Goal: Communication & Community: Ask a question

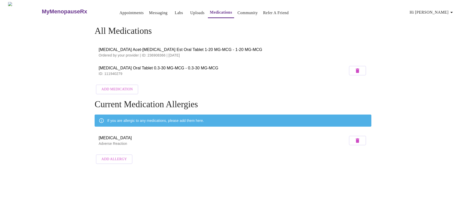
click at [56, 55] on div "MyMenopauseRx Appointments Messaging Labs Uploads Medications Community Refer a…" at bounding box center [233, 84] width 462 height 165
click at [149, 9] on link "Messaging" at bounding box center [158, 12] width 18 height 7
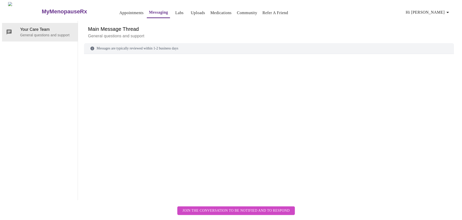
scroll to position [19, 0]
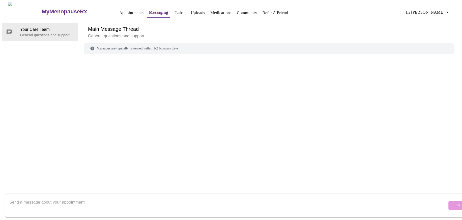
click at [66, 199] on textarea "Send a message about your appointment" at bounding box center [228, 205] width 438 height 16
type textarea "M"
paste textarea "[URL][DOMAIN_NAME][MEDICAL_DATA][MEDICAL_DATA]"
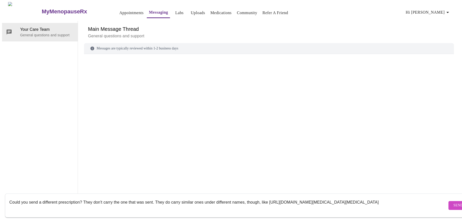
type textarea "Could you send a different prescription? They don't carry the one that was sent…"
click at [454, 202] on span "Send" at bounding box center [459, 205] width 10 height 6
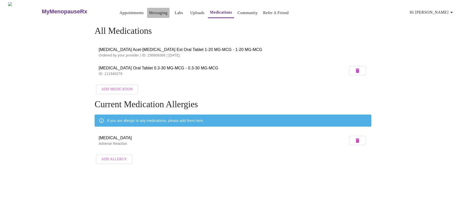
click at [155, 12] on link "Messaging" at bounding box center [158, 12] width 18 height 7
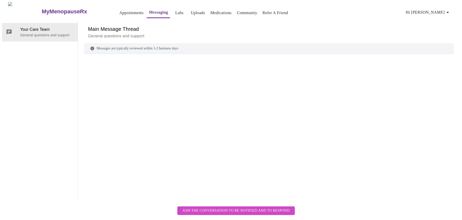
scroll to position [19, 0]
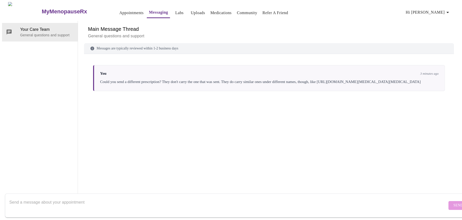
drag, startPoint x: 98, startPoint y: 68, endPoint x: 305, endPoint y: 71, distance: 206.5
click at [315, 75] on div "You 3 minutes ago Could you send a different prescription? They don't carry the…" at bounding box center [269, 78] width 352 height 26
copy div "[URL][DOMAIN_NAME][MEDICAL_DATA][MEDICAL_DATA]"
click at [122, 99] on div "You 3 minutes ago Could you send a different prescription? They don't carry the…" at bounding box center [269, 120] width 370 height 120
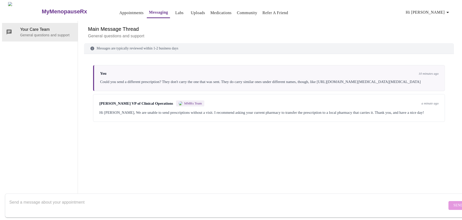
click at [135, 200] on textarea "Send a message about your appointment" at bounding box center [228, 205] width 438 height 16
click at [135, 200] on textarea "I just had an appointment a couple minutes ago. She prescribed one which is ide…" at bounding box center [228, 205] width 438 height 16
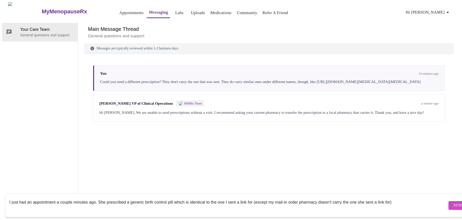
type textarea "I just had an appointment a couple minutes ago. She prescribed a generic birth …"
click at [454, 202] on span "Send" at bounding box center [459, 205] width 10 height 6
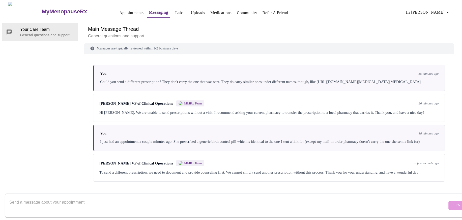
scroll to position [11, 0]
click at [167, 199] on textarea "Send a message about your appointment" at bounding box center [228, 205] width 438 height 16
click at [155, 197] on textarea "there's nothing to document - the wrong one was sent" at bounding box center [228, 205] width 438 height 16
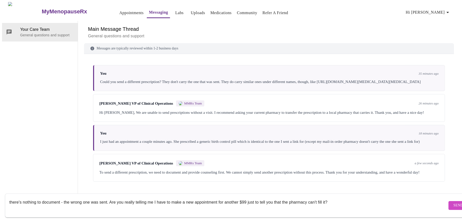
type textarea "there's nothing to document - the wrong one was sent. Are you really telling me…"
click at [454, 202] on span "Send" at bounding box center [459, 205] width 10 height 6
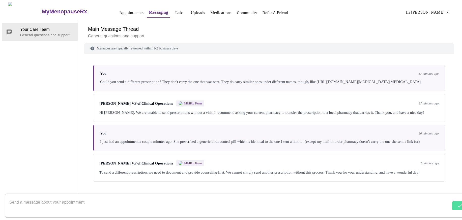
scroll to position [41, 0]
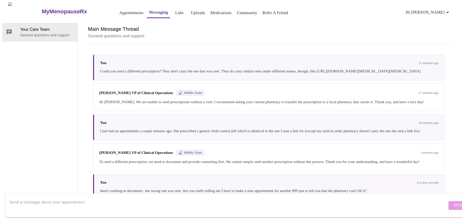
click at [144, 199] on textarea "Send a message about your appointment" at bounding box center [228, 205] width 438 height 16
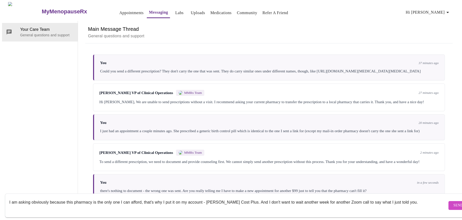
drag, startPoint x: 359, startPoint y: 197, endPoint x: 373, endPoint y: 191, distance: 14.7
click at [359, 197] on textarea "I am asking obviously because this pharmacy is the only one I can afford, that'…" at bounding box center [228, 205] width 438 height 16
click at [249, 197] on textarea "I am asking obviously because this pharmacy is the only one I can afford, that'…" at bounding box center [228, 205] width 438 height 16
type textarea "I am asking obviously because this pharmacy is the only one I can afford, that'…"
click at [449, 202] on button "Send" at bounding box center [459, 205] width 20 height 9
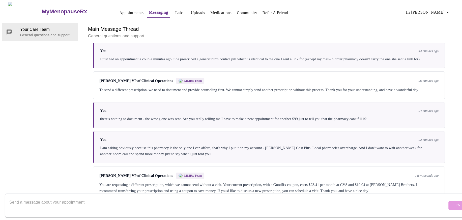
scroll to position [115, 0]
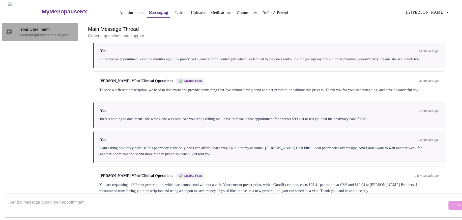
click at [50, 27] on span "Your Care Team" at bounding box center [47, 30] width 54 height 6
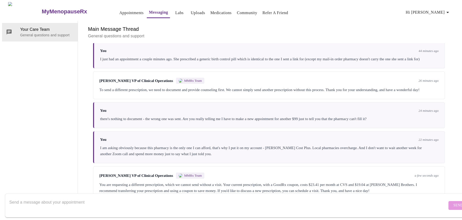
scroll to position [0, 0]
click at [125, 10] on link "Appointments" at bounding box center [131, 12] width 24 height 7
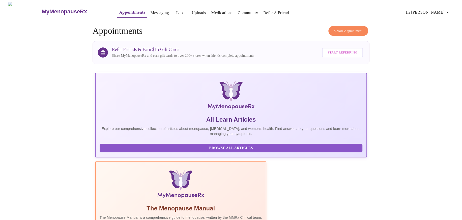
click at [359, 28] on span "Create Appointment" at bounding box center [348, 31] width 28 height 6
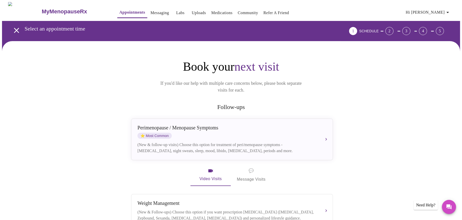
click at [151, 12] on link "Messaging" at bounding box center [160, 12] width 18 height 7
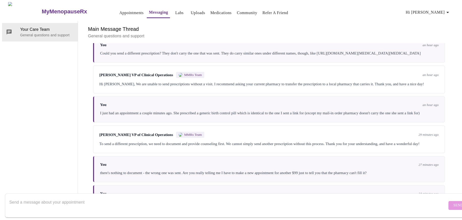
scroll to position [14, 0]
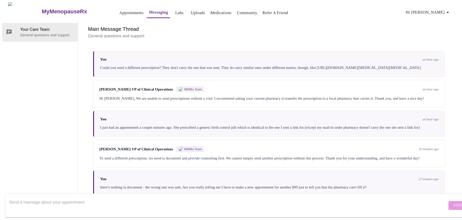
drag, startPoint x: 98, startPoint y: 54, endPoint x: 316, endPoint y: 56, distance: 218.3
click at [316, 65] on div "Could you send a different prescription? They don't carry the one that was sent…" at bounding box center [269, 68] width 339 height 6
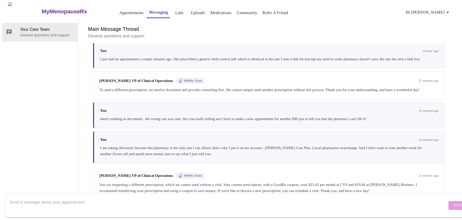
scroll to position [115, 0]
